Goal: Task Accomplishment & Management: Manage account settings

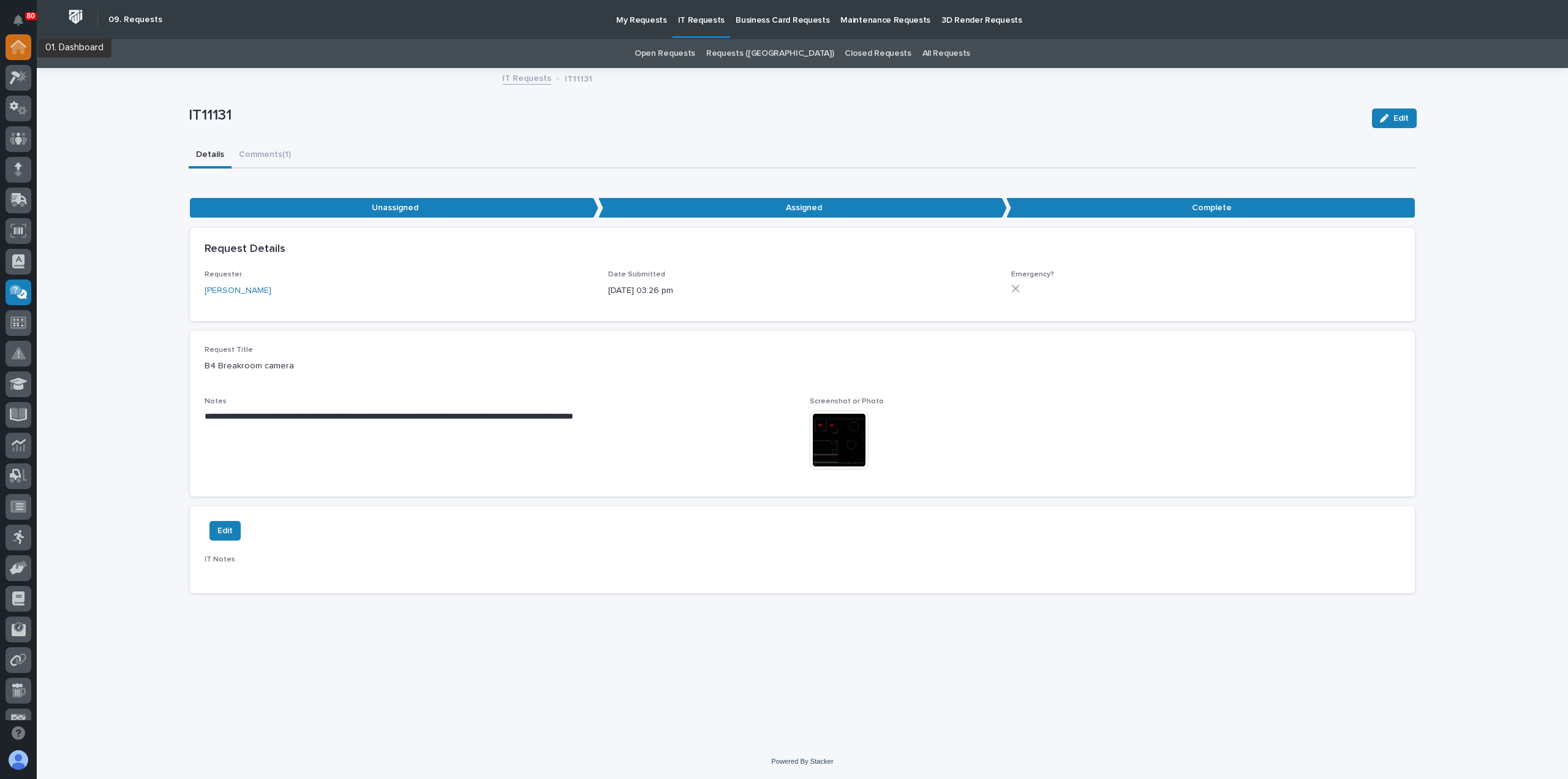
click at [27, 49] on div at bounding box center [18, 47] width 25 height 25
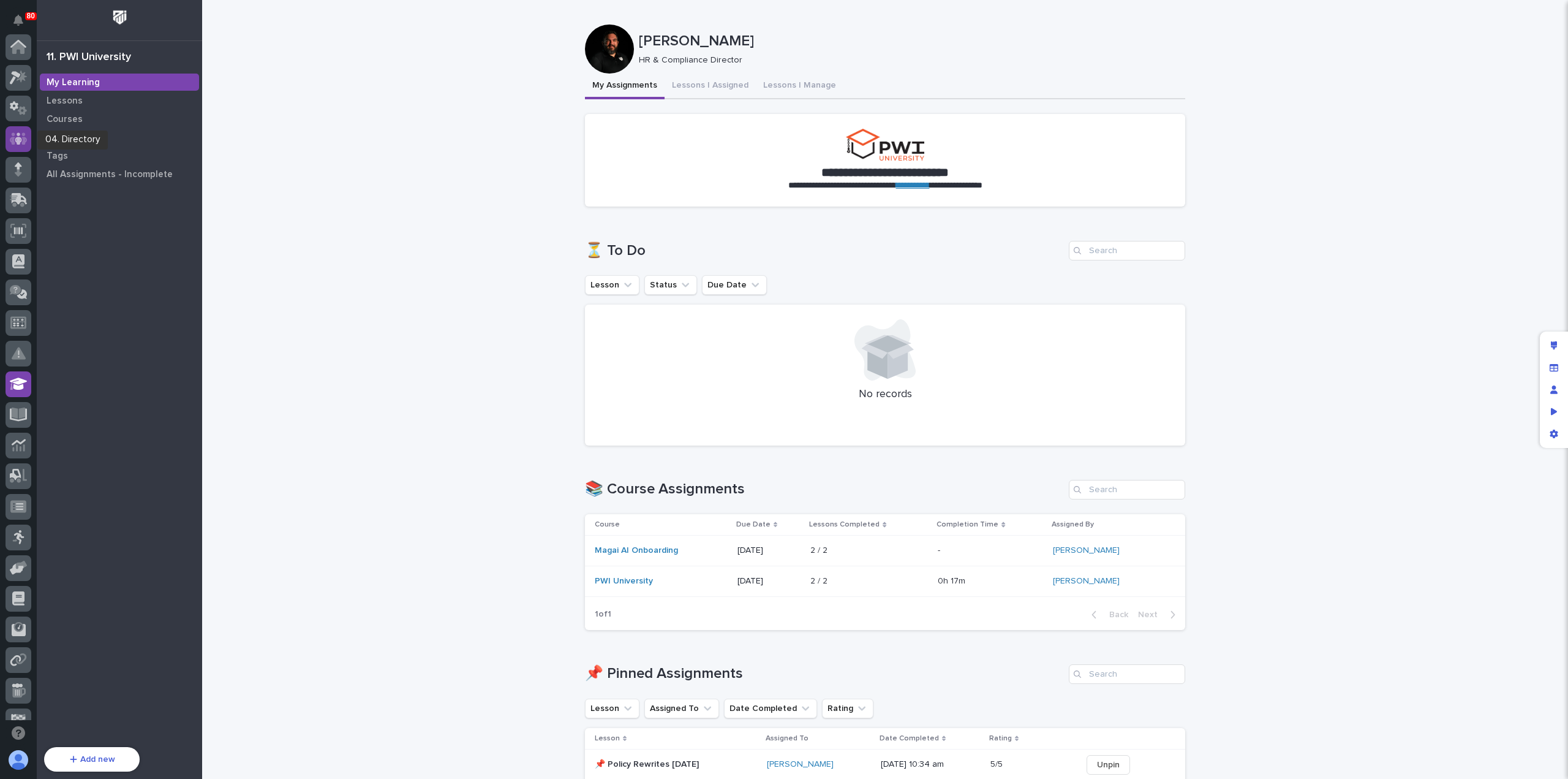
click at [15, 136] on icon at bounding box center [18, 139] width 18 height 14
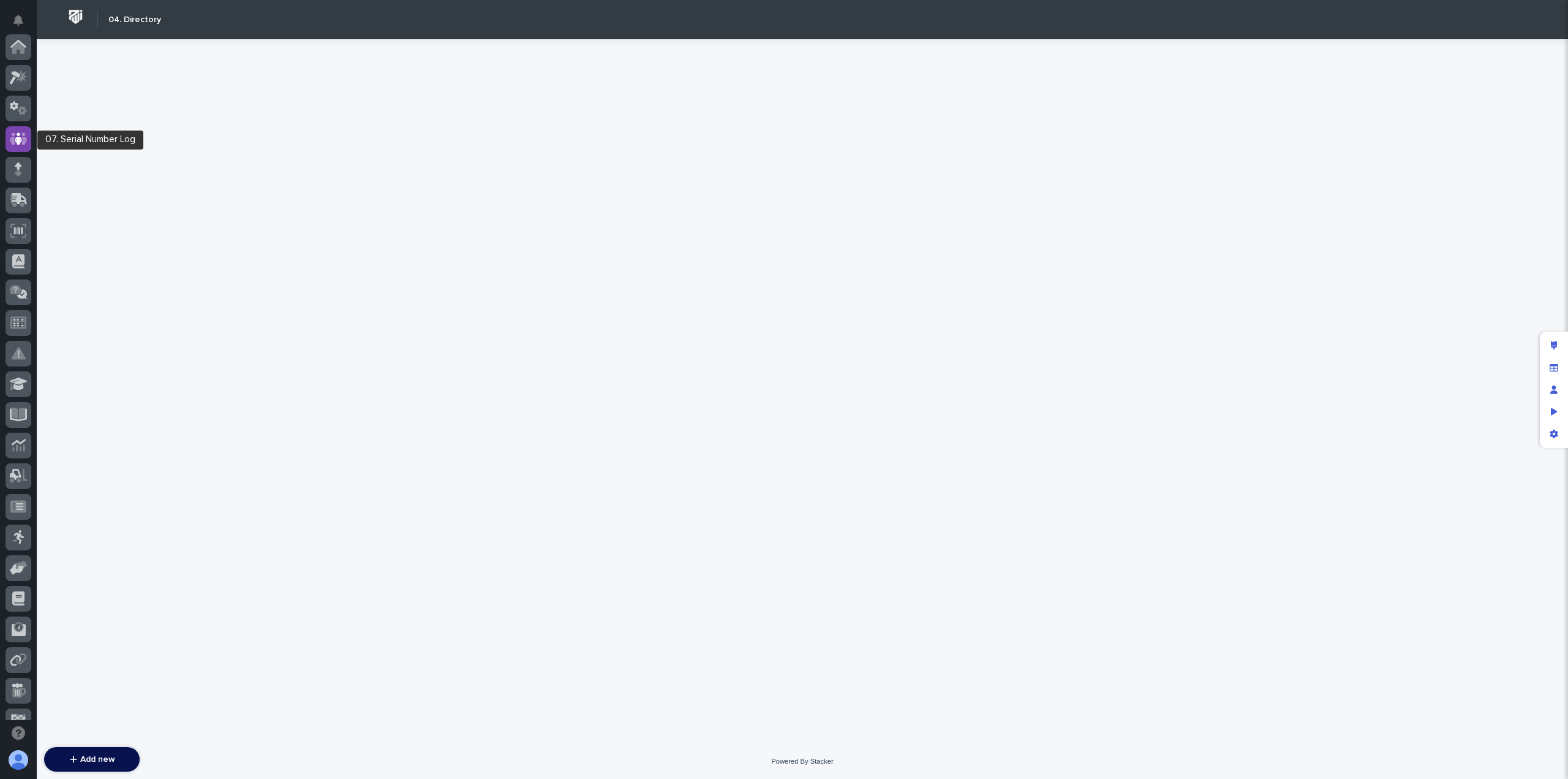
scroll to position [92, 0]
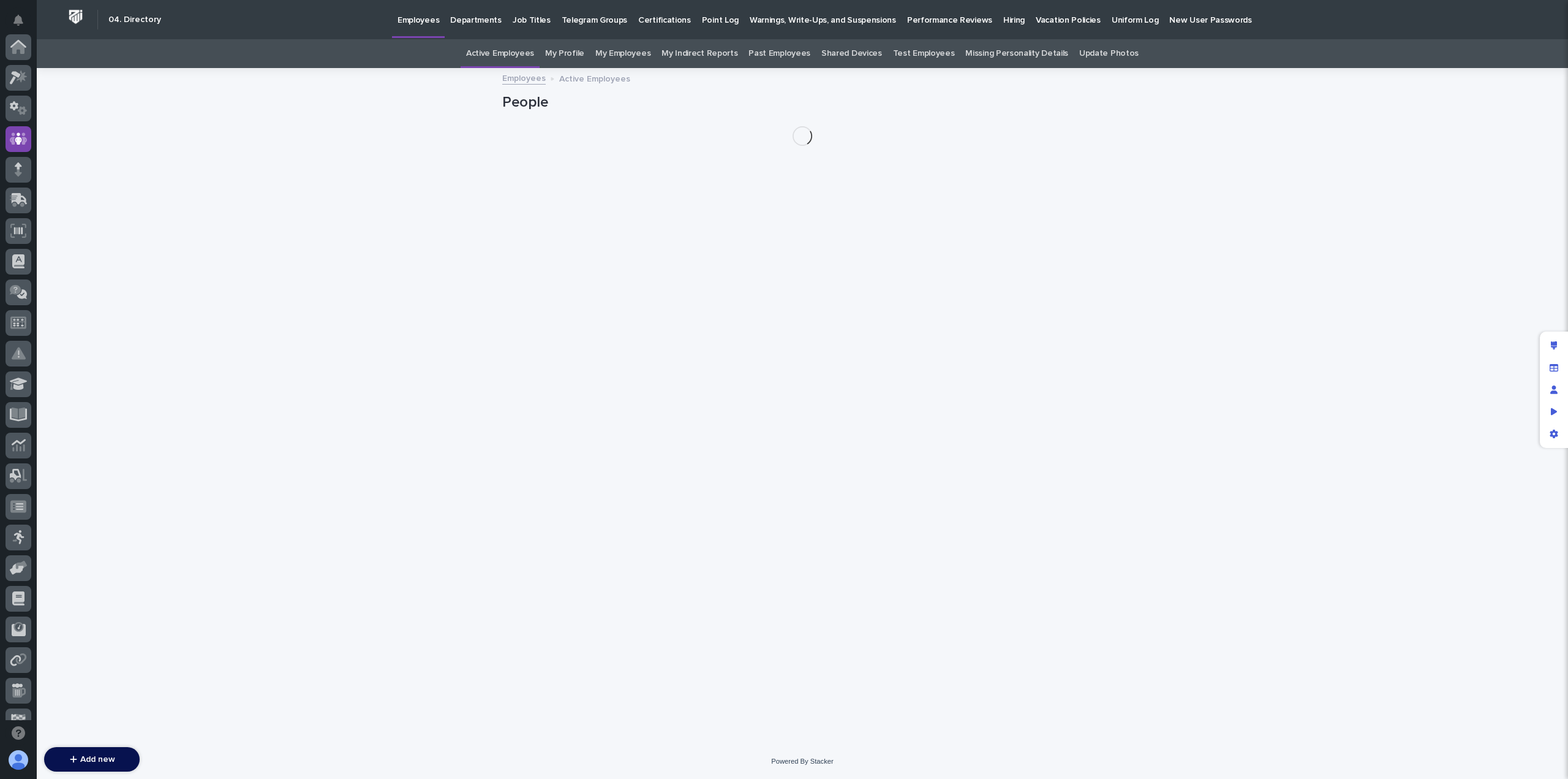
scroll to position [92, 0]
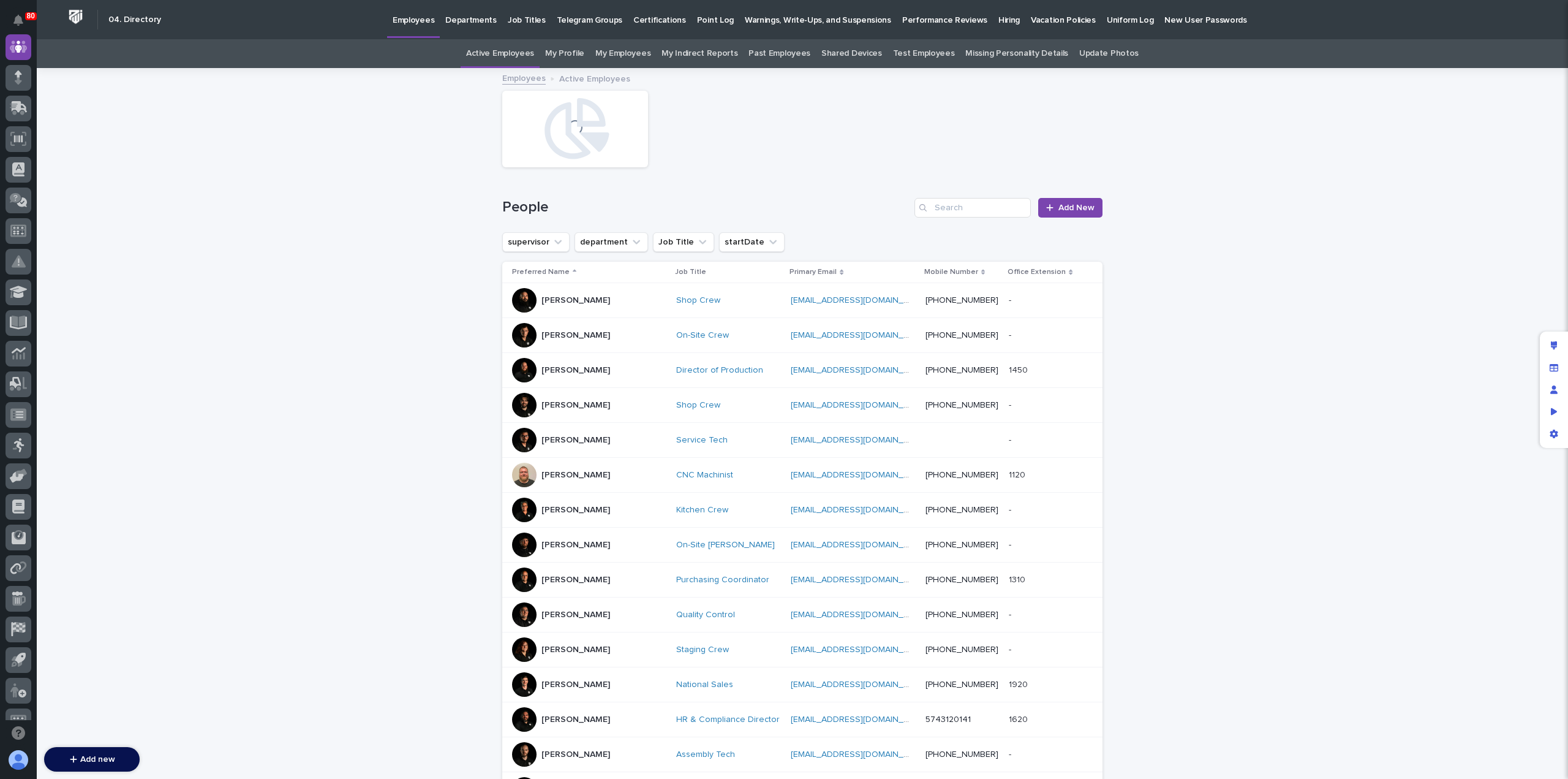
click at [998, 18] on p "Hiring" at bounding box center [1009, 13] width 21 height 25
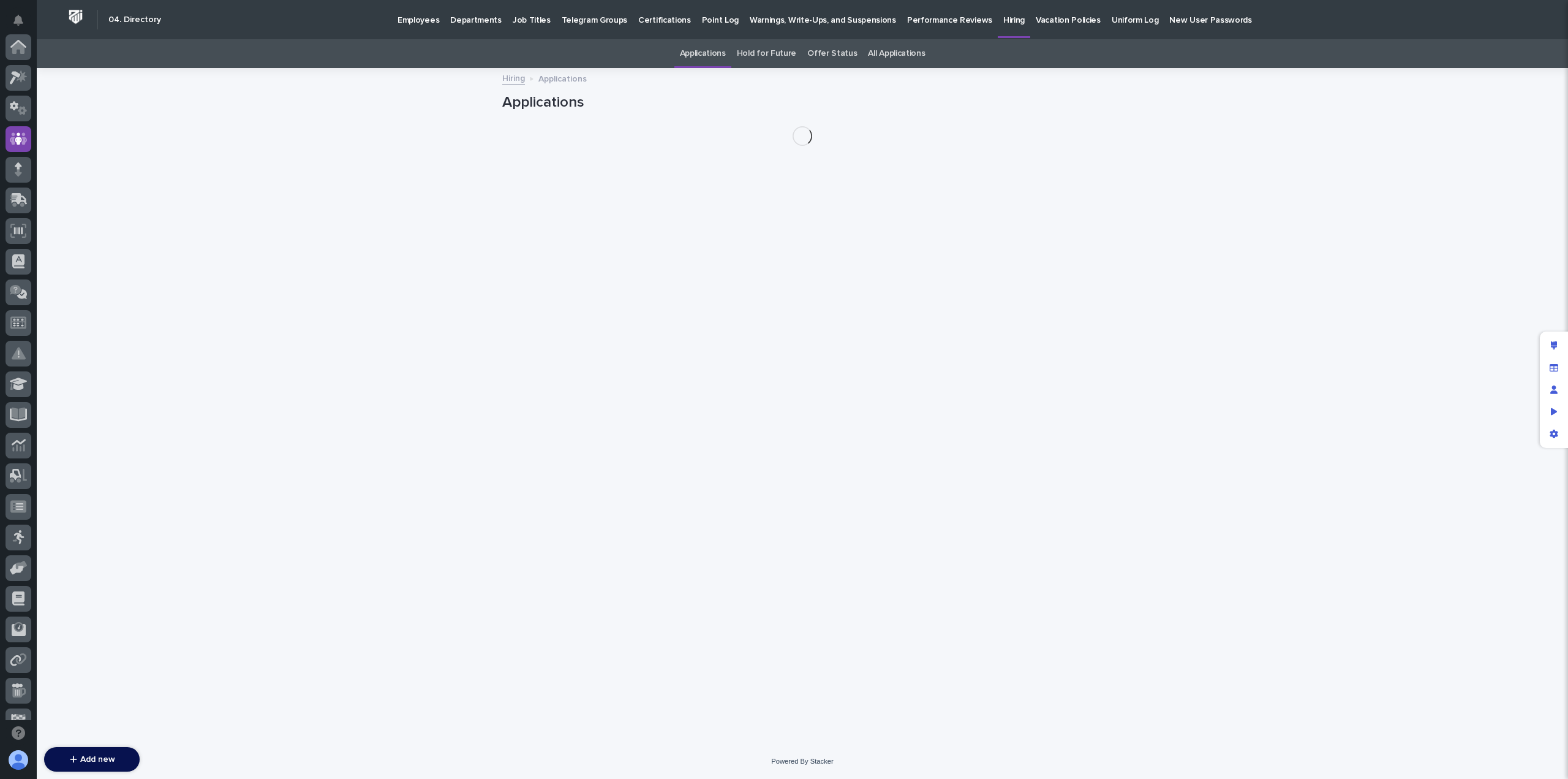
scroll to position [92, 0]
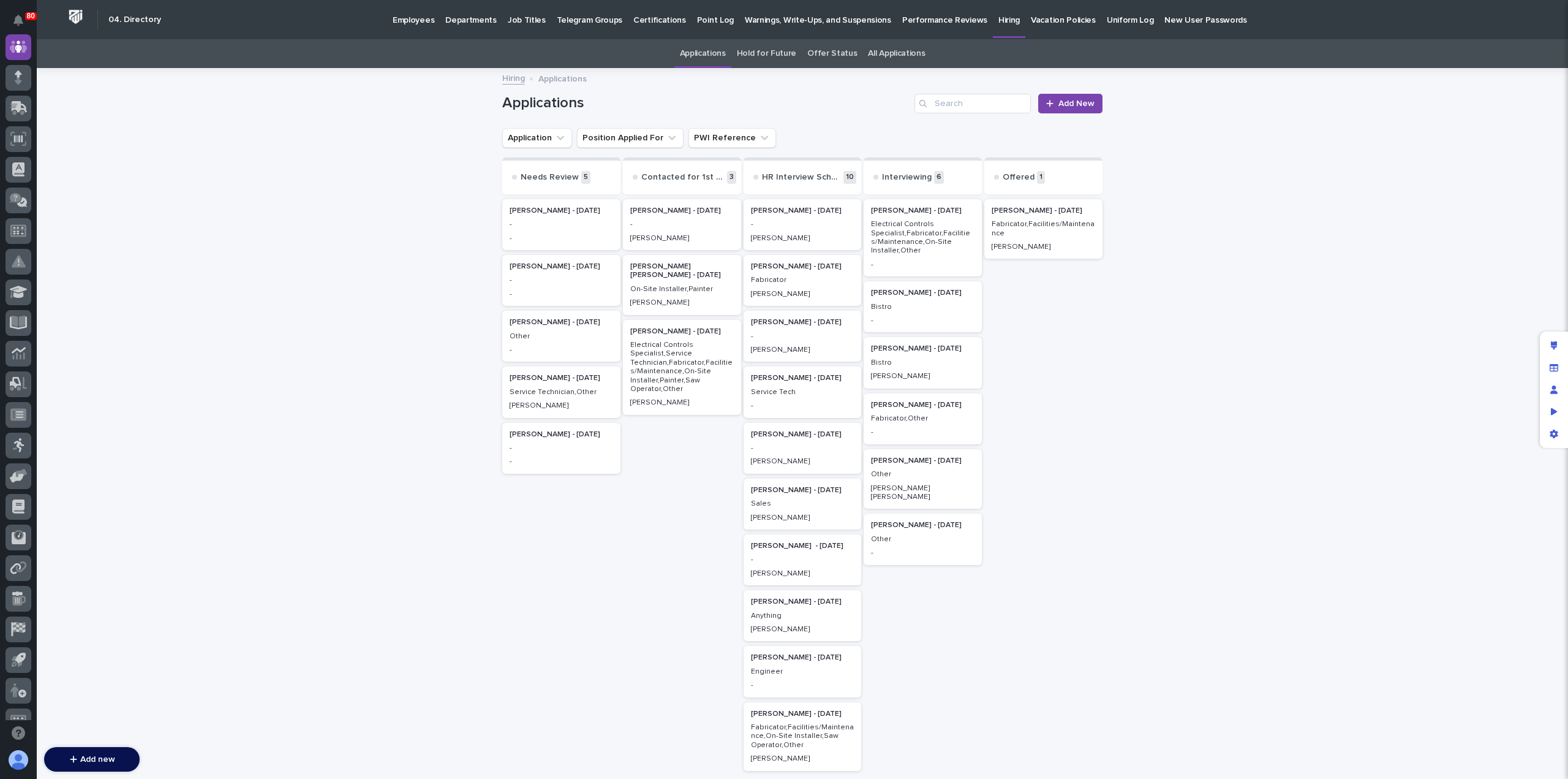
click at [883, 226] on p "Electrical Controls Specialist,Fabricator,Facilities/Maintenance,On-Site Instal…" at bounding box center [922, 238] width 103 height 35
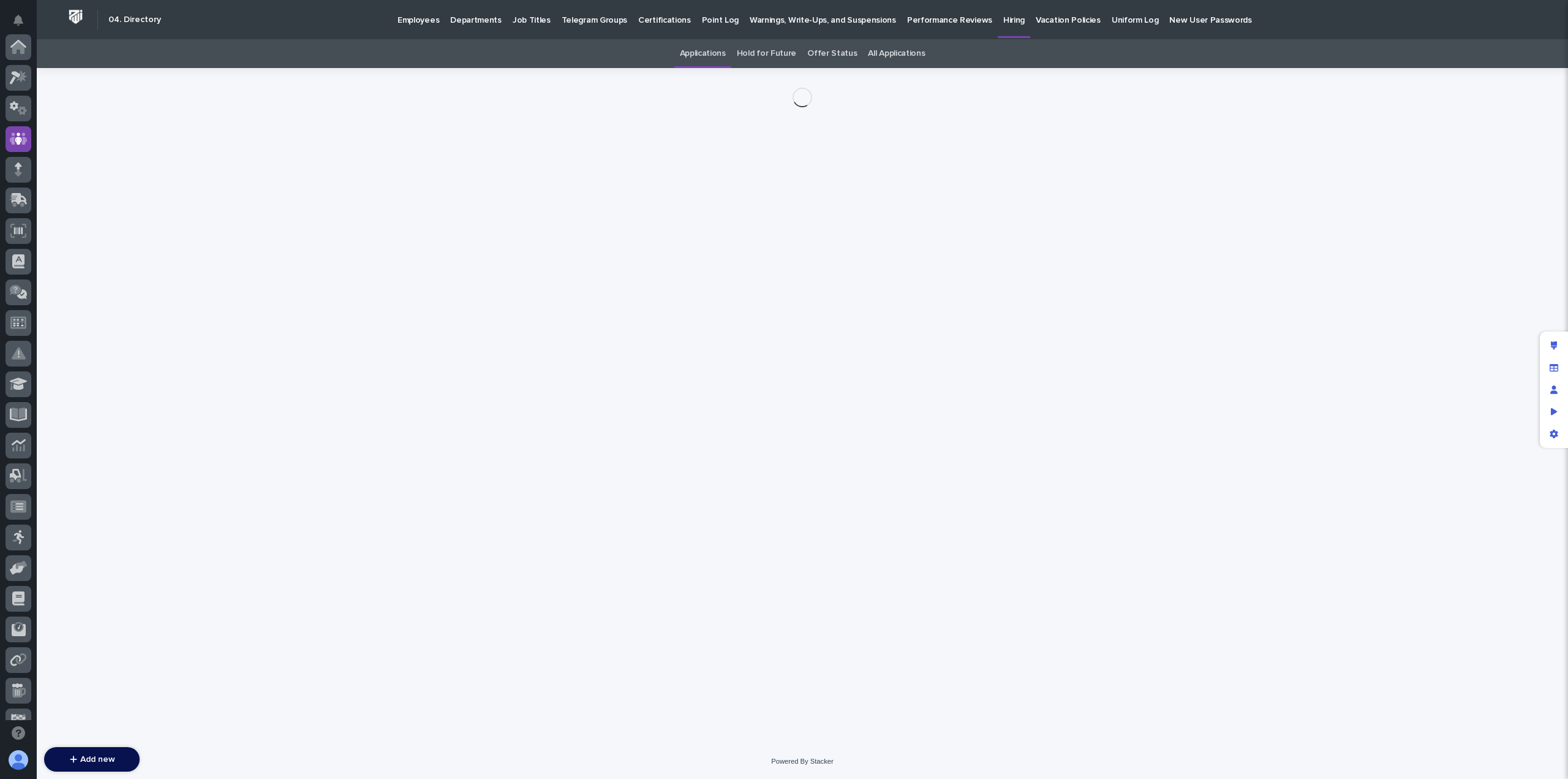
scroll to position [92, 0]
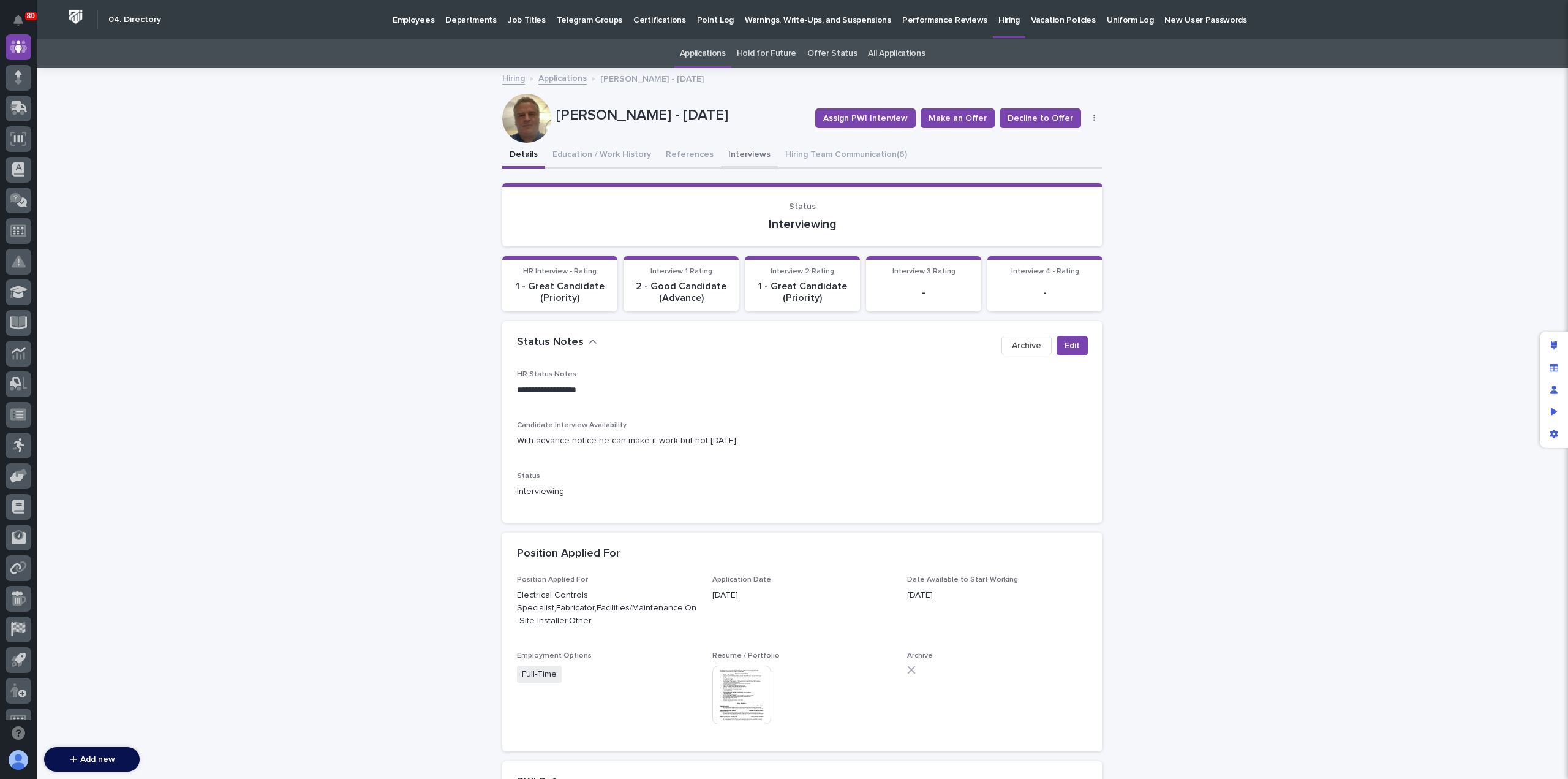
click at [730, 154] on button "Interviews" at bounding box center [749, 156] width 57 height 25
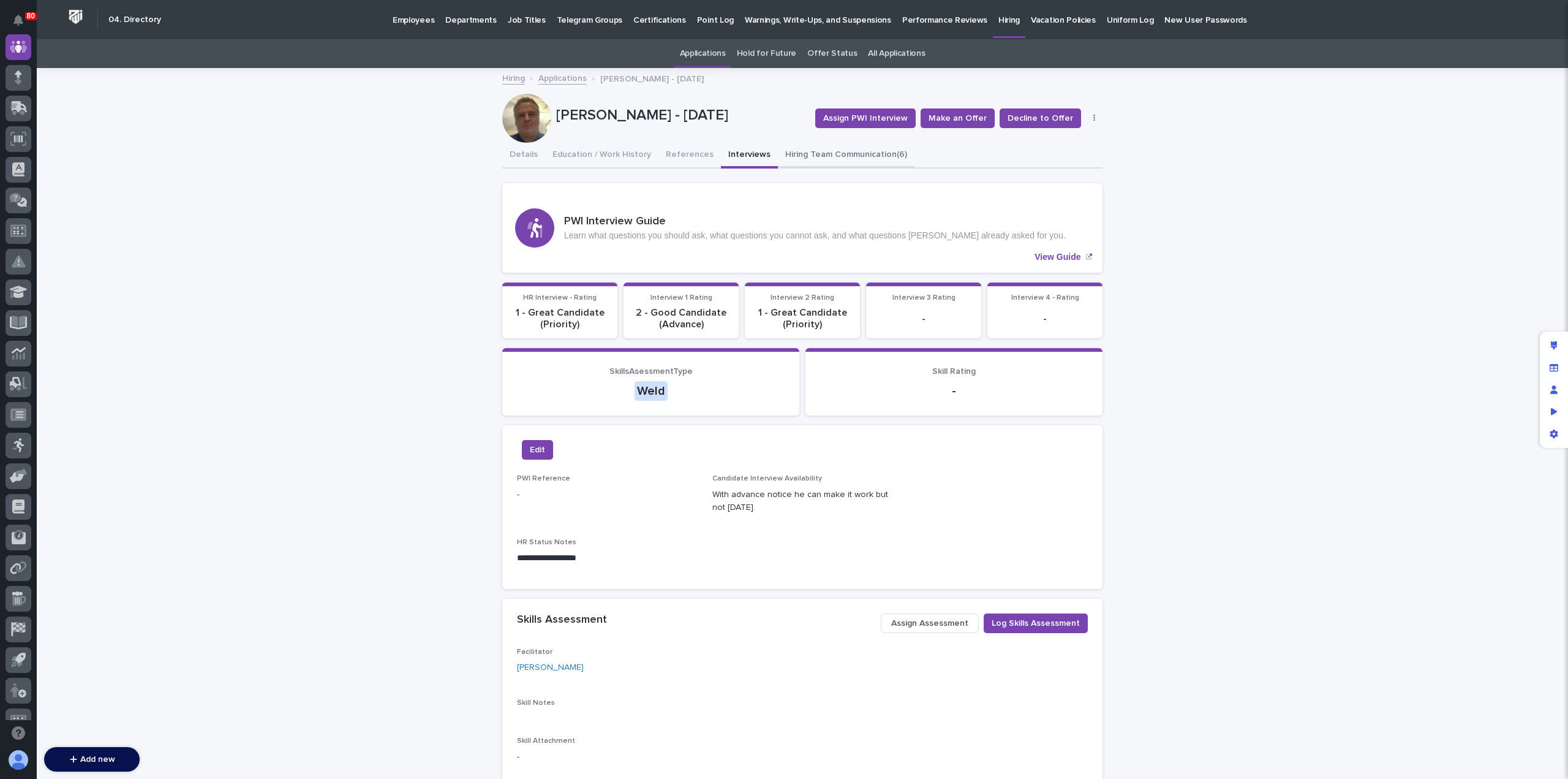
click at [806, 155] on button "Hiring Team Communication (6)" at bounding box center [846, 156] width 136 height 25
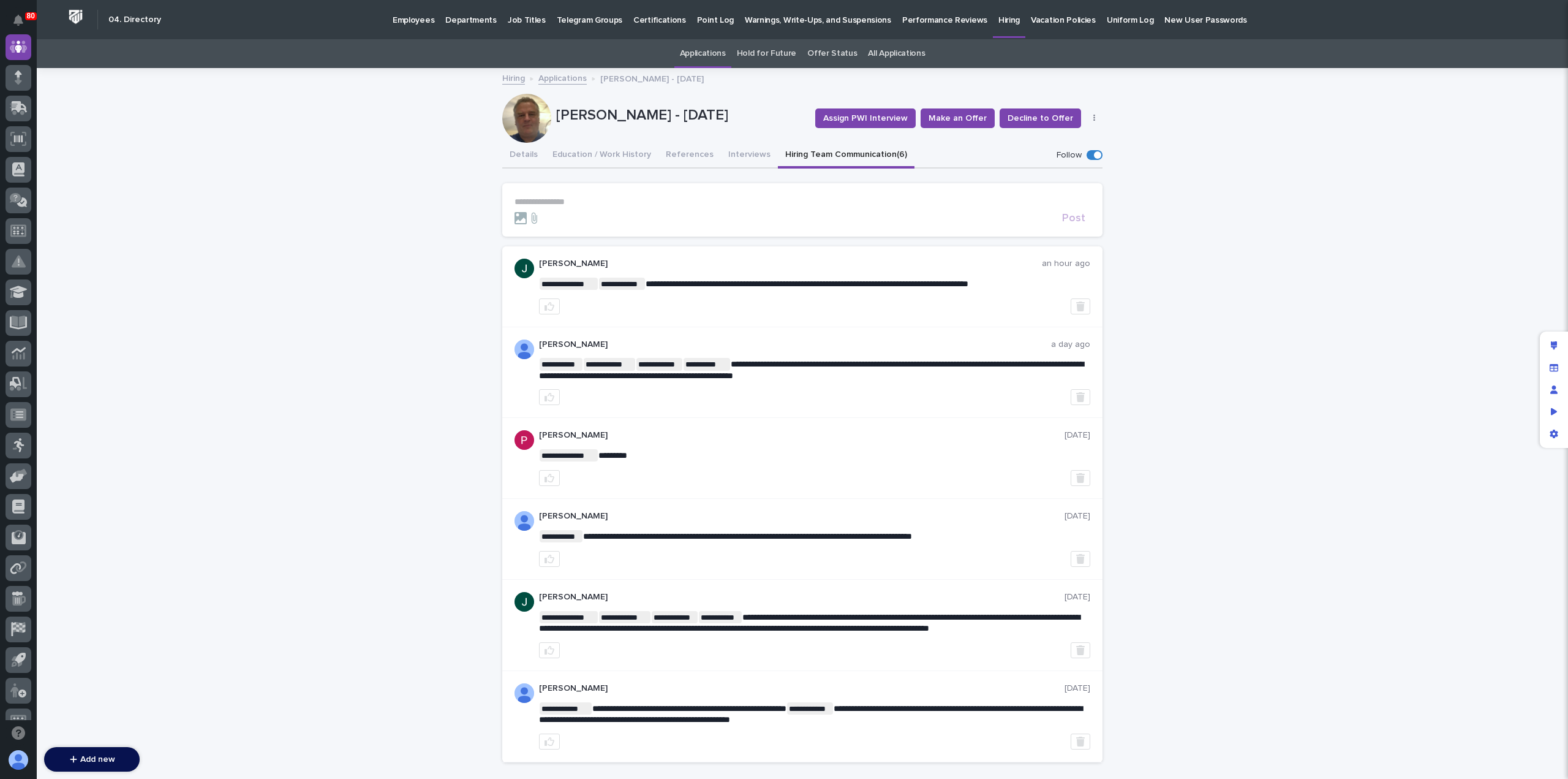
drag, startPoint x: 736, startPoint y: 158, endPoint x: 705, endPoint y: 136, distance: 38.0
click at [736, 158] on button "Interviews" at bounding box center [749, 156] width 57 height 25
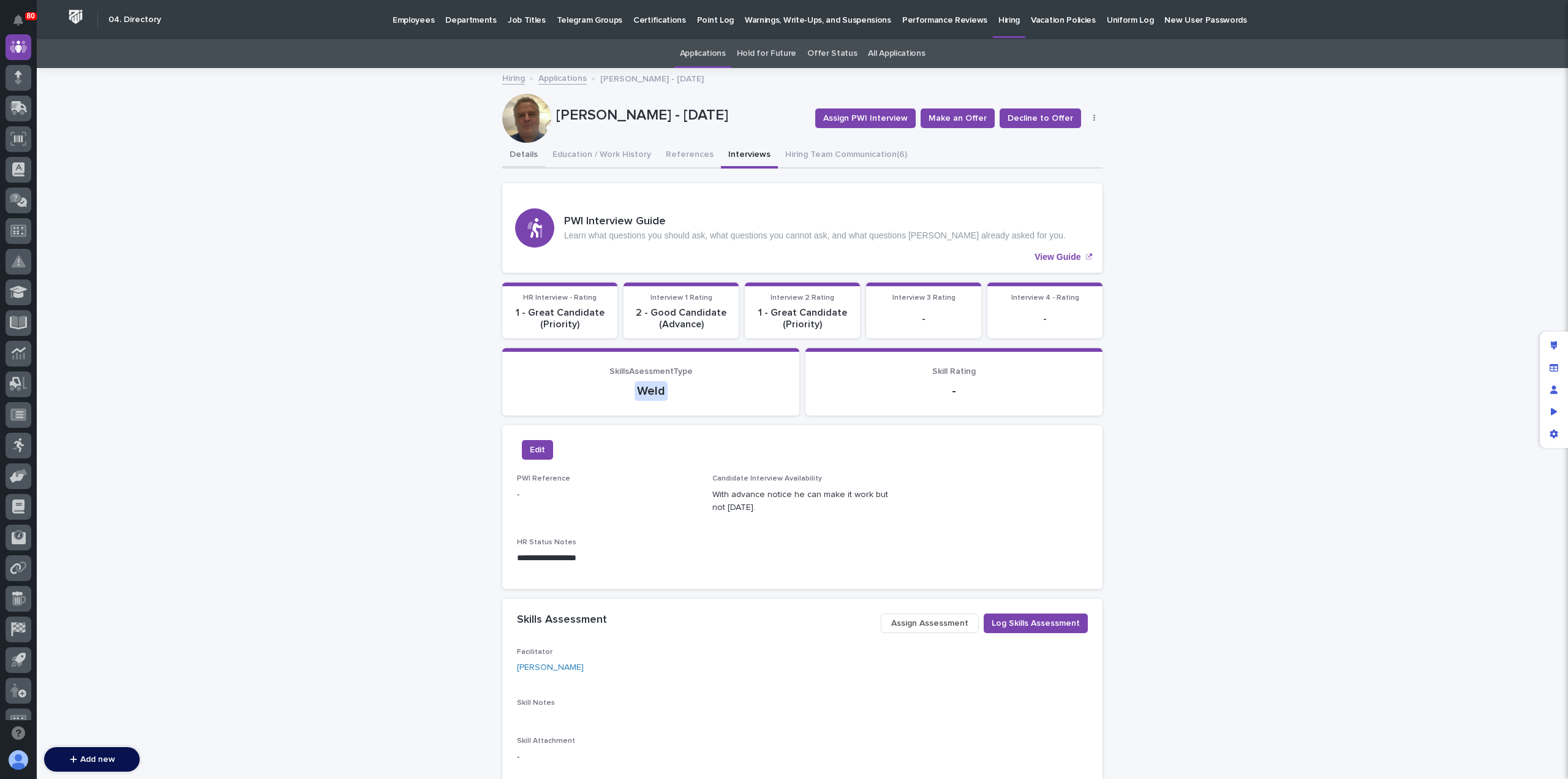
click at [521, 153] on button "Details" at bounding box center [524, 156] width 43 height 25
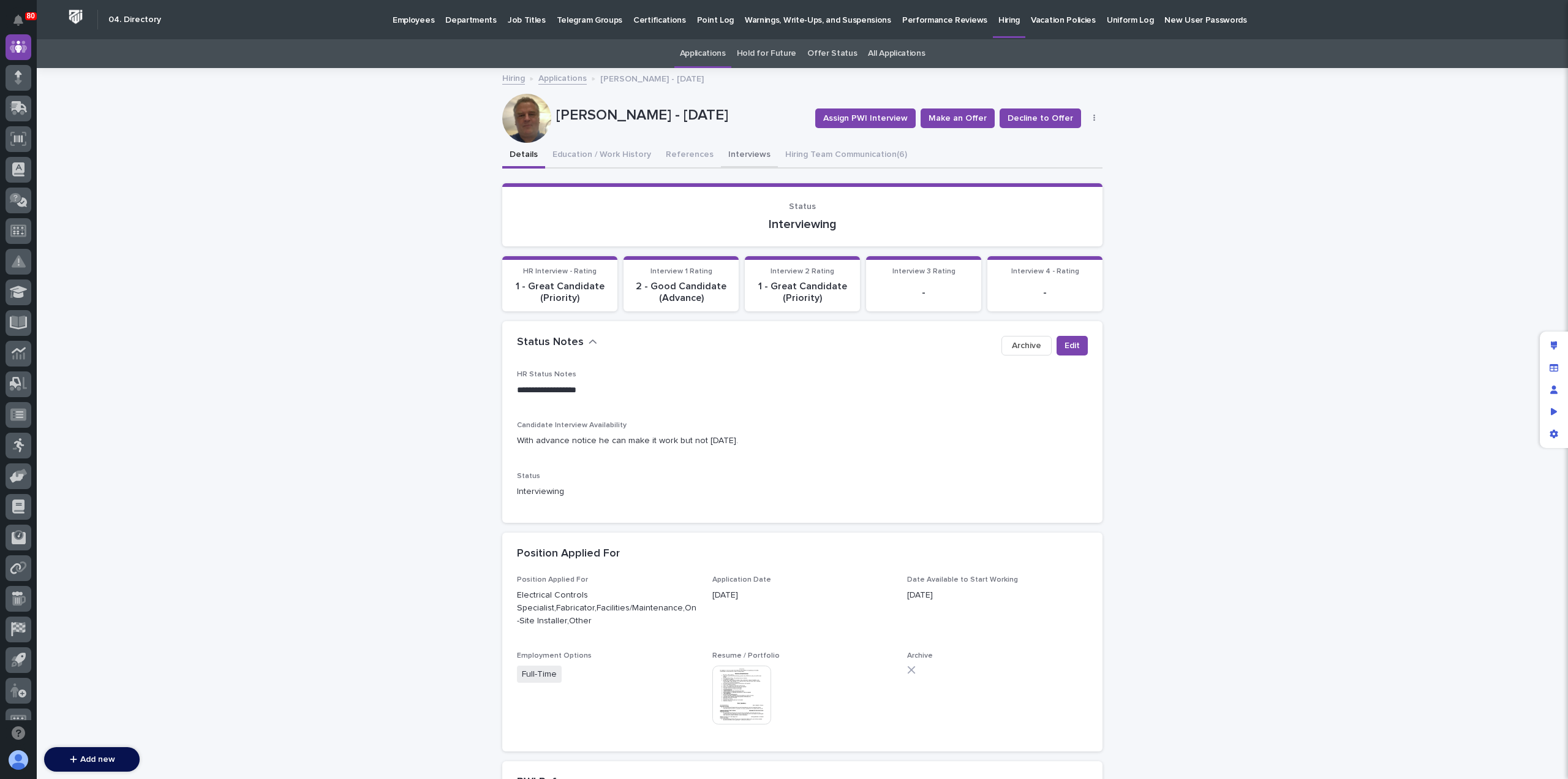
click at [724, 157] on button "Interviews" at bounding box center [749, 156] width 57 height 25
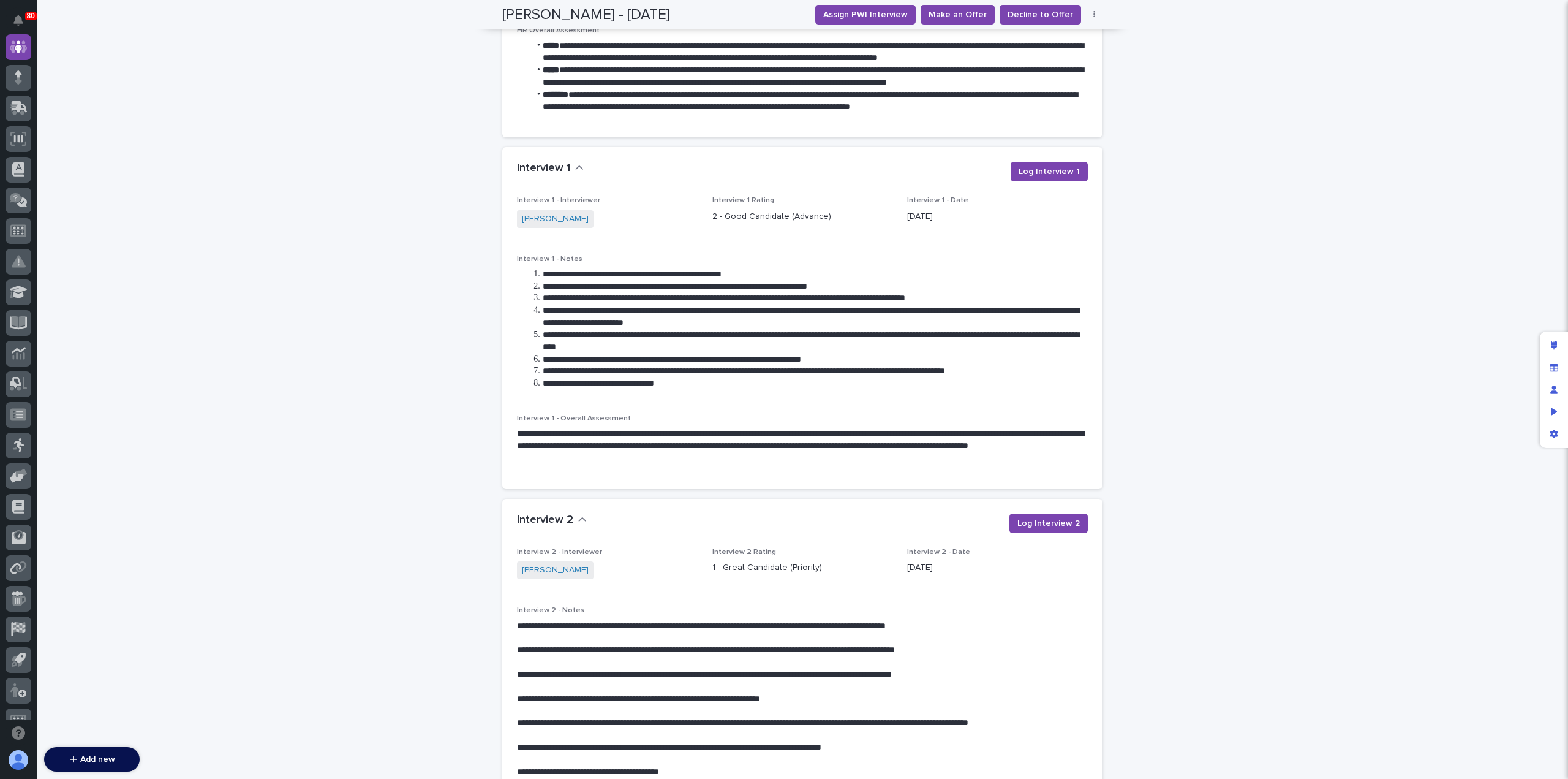
scroll to position [1343, 0]
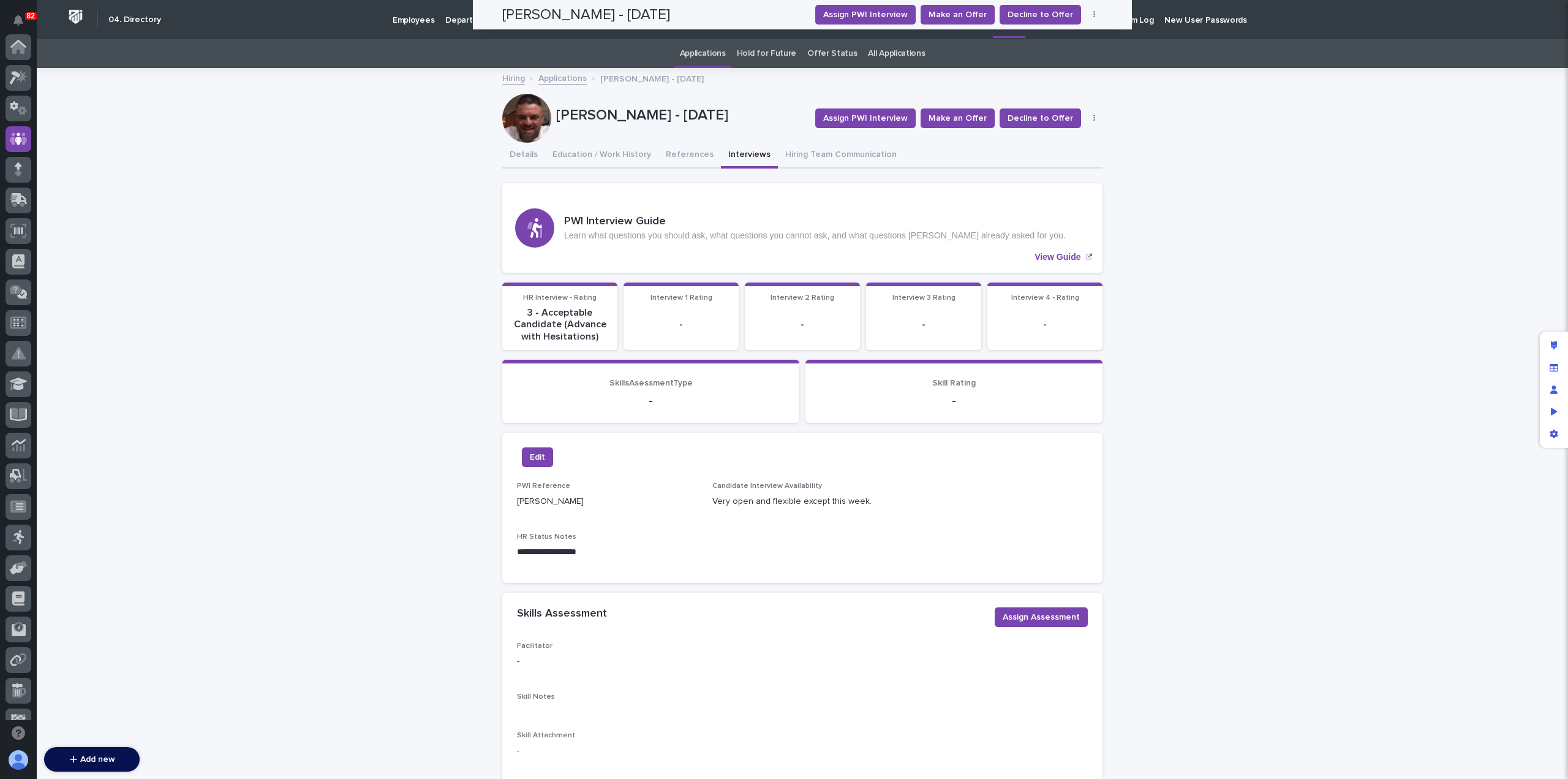
scroll to position [92, 0]
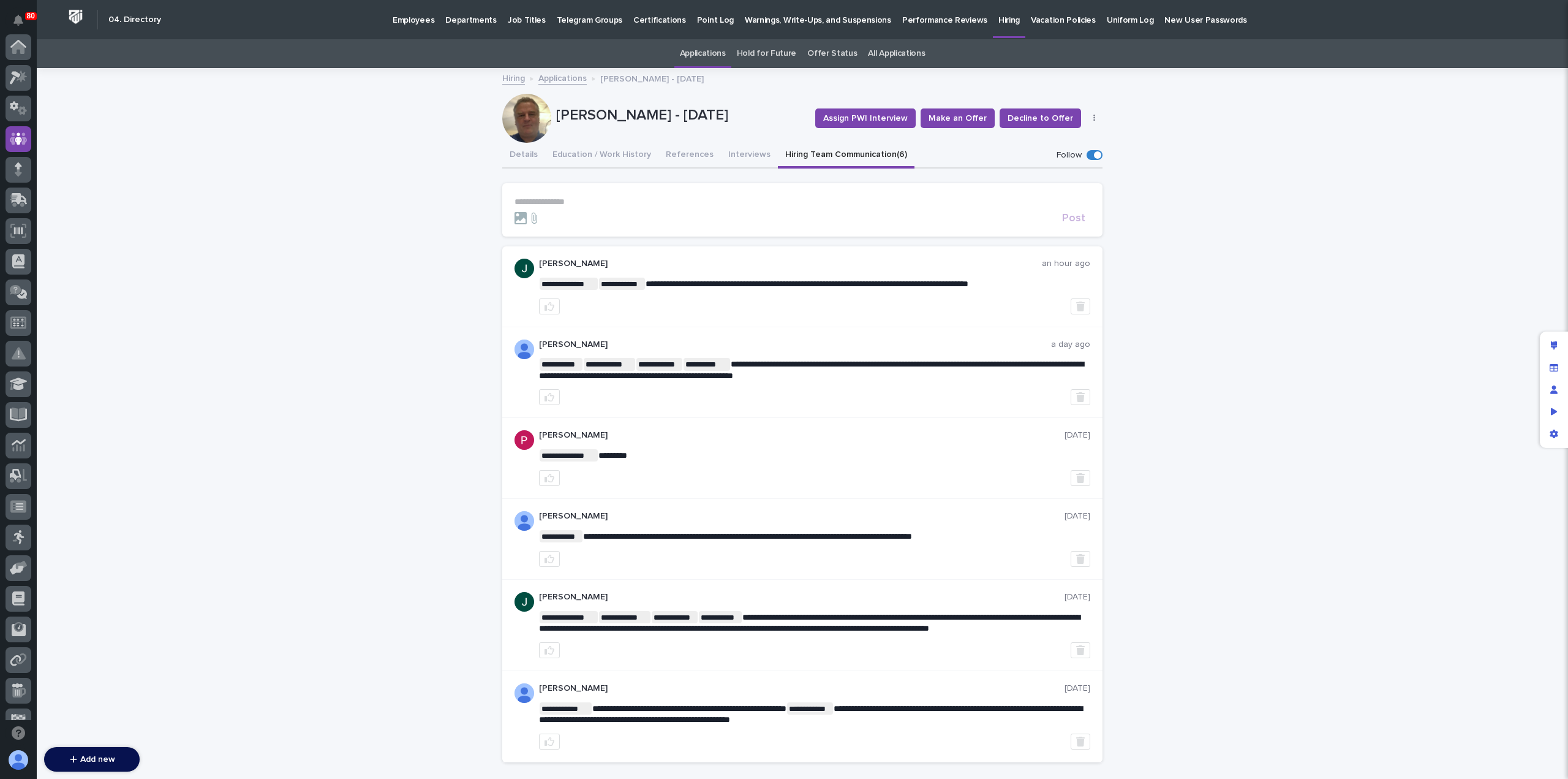
scroll to position [92, 0]
